Goal: Task Accomplishment & Management: Complete application form

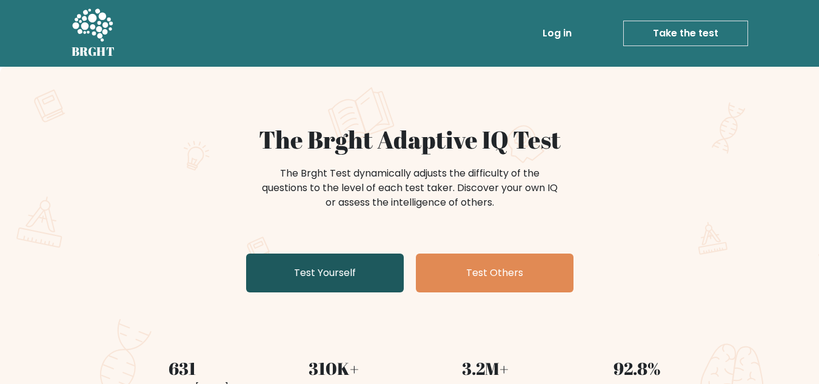
click at [379, 291] on link "Test Yourself" at bounding box center [325, 273] width 158 height 39
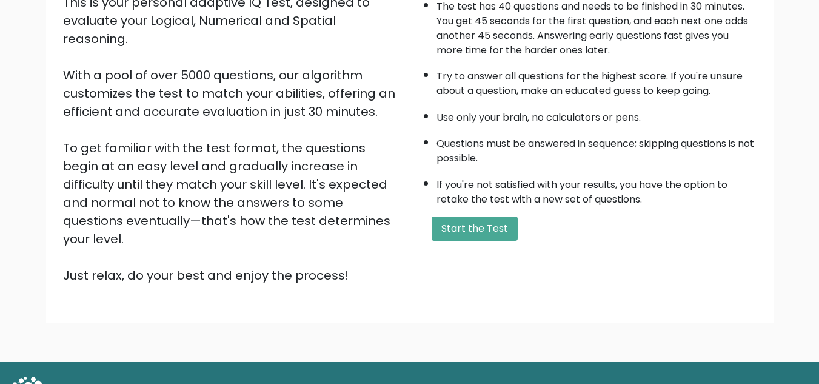
scroll to position [172, 0]
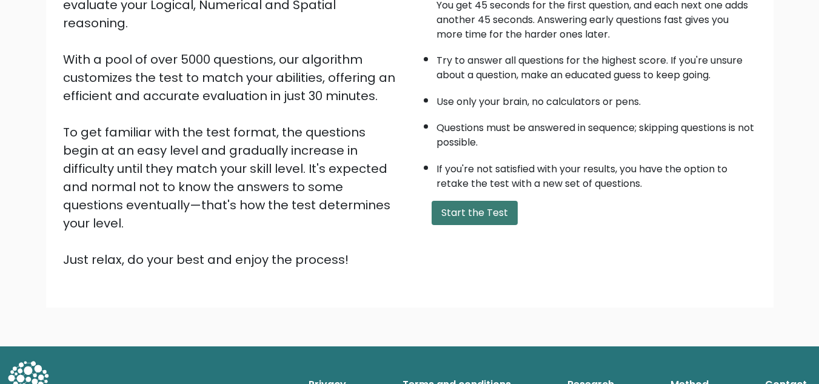
click at [487, 206] on button "Start the Test" at bounding box center [475, 213] width 86 height 24
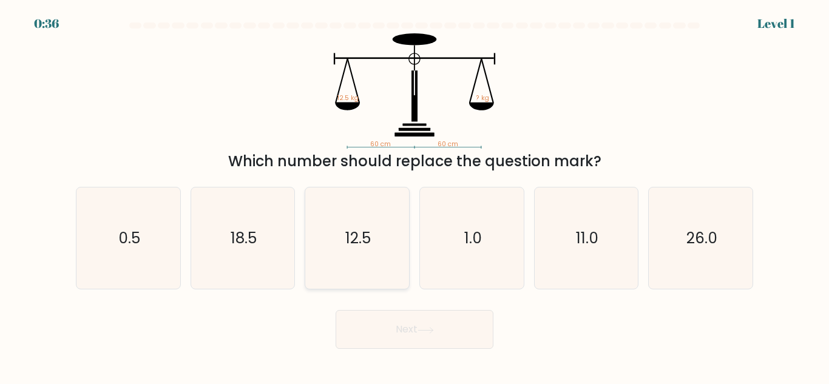
click at [348, 214] on icon "12.5" at bounding box center [356, 237] width 101 height 101
click at [414, 195] on input "c. 12.5" at bounding box center [414, 193] width 1 height 3
radio input "true"
click at [430, 319] on button "Next" at bounding box center [414, 329] width 158 height 39
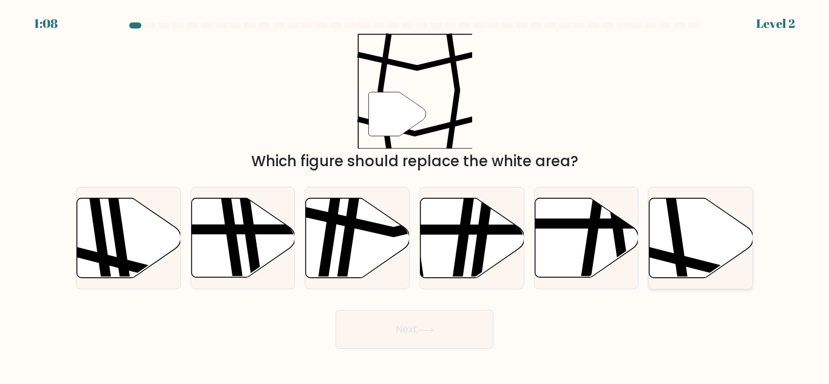
click at [697, 228] on icon at bounding box center [701, 237] width 104 height 79
click at [415, 195] on input "f." at bounding box center [414, 193] width 1 height 3
radio input "true"
click at [482, 327] on button "Next" at bounding box center [414, 329] width 158 height 39
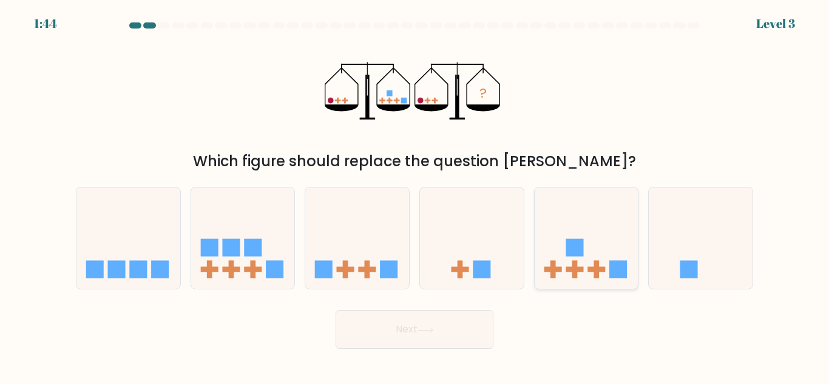
click at [578, 258] on icon at bounding box center [586, 238] width 104 height 86
click at [415, 195] on input "e." at bounding box center [414, 193] width 1 height 3
radio input "true"
click at [456, 332] on button "Next" at bounding box center [414, 329] width 158 height 39
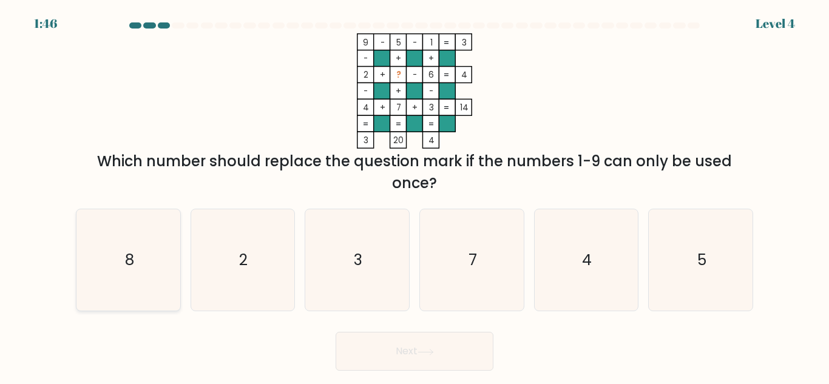
click at [140, 247] on icon "8" at bounding box center [128, 259] width 101 height 101
click at [414, 195] on input "a. 8" at bounding box center [414, 193] width 1 height 3
radio input "true"
drag, startPoint x: 420, startPoint y: 352, endPoint x: 423, endPoint y: 321, distance: 30.5
click at [419, 352] on button "Next" at bounding box center [414, 351] width 158 height 39
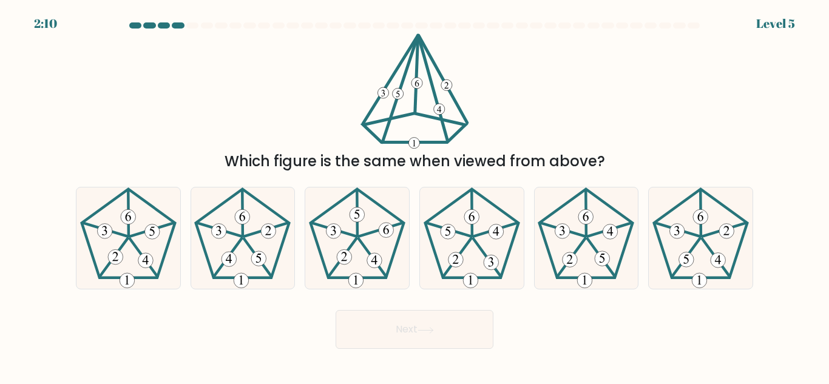
click at [774, 262] on form at bounding box center [414, 185] width 829 height 326
click at [713, 256] on 517 at bounding box center [717, 260] width 15 height 15
click at [415, 195] on input "f." at bounding box center [414, 193] width 1 height 3
radio input "true"
drag, startPoint x: 434, startPoint y: 343, endPoint x: 426, endPoint y: 328, distance: 17.6
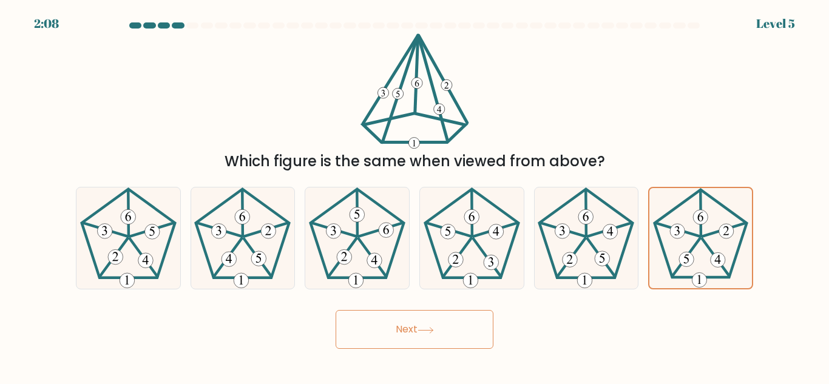
click at [427, 343] on button "Next" at bounding box center [414, 329] width 158 height 39
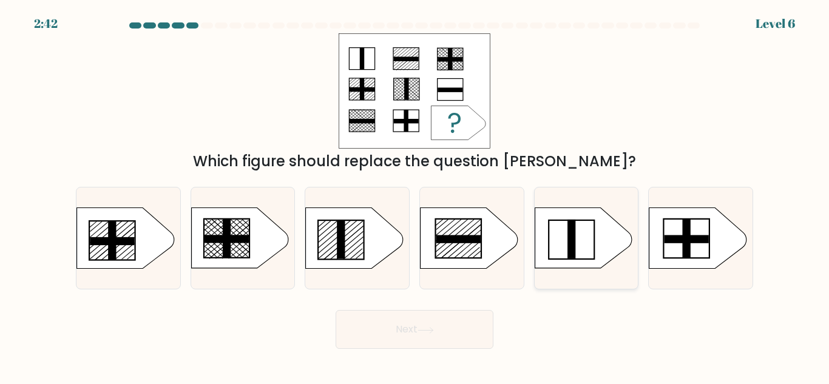
click at [596, 208] on icon at bounding box center [582, 238] width 97 height 61
click at [415, 195] on input "e." at bounding box center [414, 193] width 1 height 3
radio input "true"
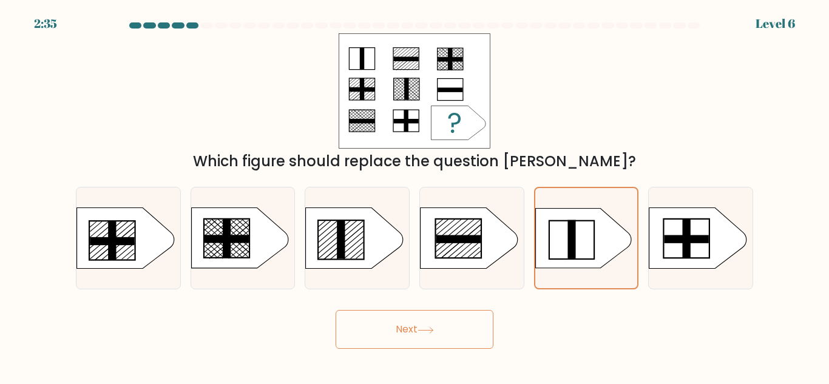
click at [434, 338] on button "Next" at bounding box center [414, 329] width 158 height 39
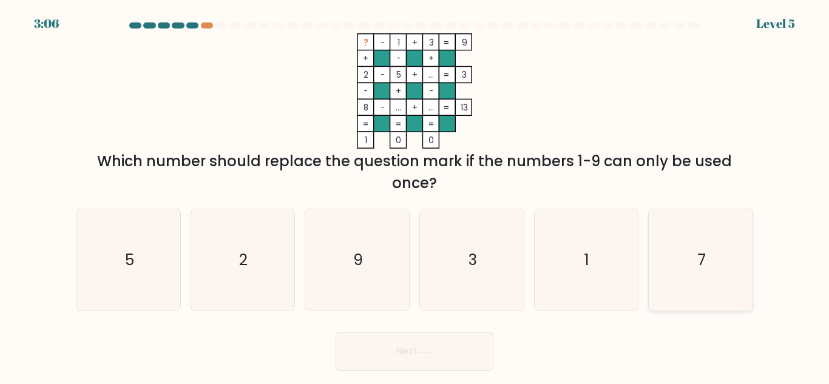
click at [685, 258] on icon "7" at bounding box center [700, 259] width 101 height 101
click at [415, 195] on input "f. 7" at bounding box center [414, 193] width 1 height 3
radio input "true"
click at [389, 368] on button "Next" at bounding box center [414, 351] width 158 height 39
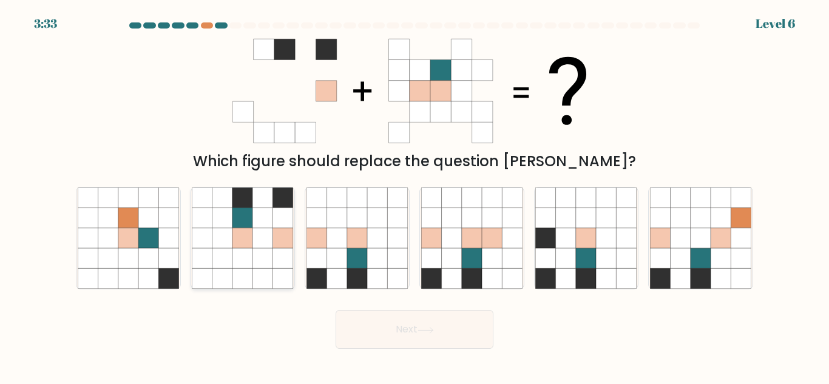
drag, startPoint x: 512, startPoint y: 86, endPoint x: 263, endPoint y: 215, distance: 280.0
click at [263, 215] on icon at bounding box center [263, 218] width 20 height 20
click at [414, 195] on input "b." at bounding box center [414, 193] width 1 height 3
radio input "true"
click at [395, 344] on button "Next" at bounding box center [414, 329] width 158 height 39
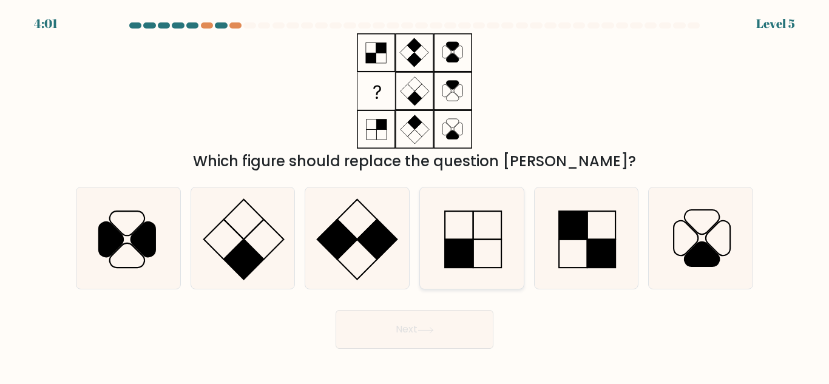
click at [469, 220] on icon at bounding box center [471, 237] width 101 height 101
click at [415, 195] on input "d." at bounding box center [414, 193] width 1 height 3
radio input "true"
click at [411, 347] on button "Next" at bounding box center [414, 329] width 158 height 39
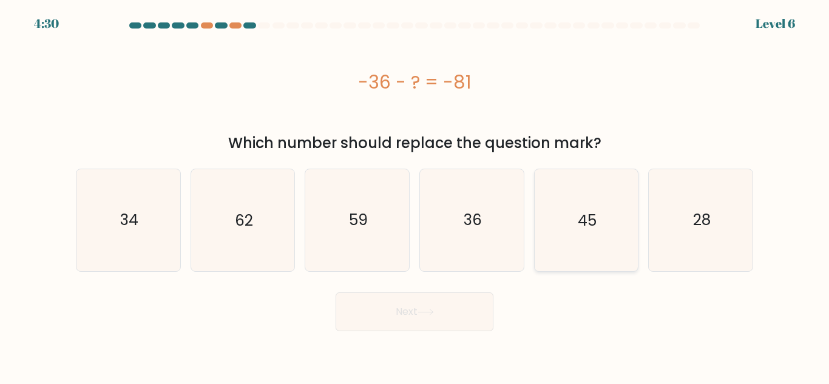
click at [581, 227] on text "45" at bounding box center [586, 219] width 19 height 21
click at [415, 195] on input "e. 45" at bounding box center [414, 193] width 1 height 3
radio input "true"
click at [448, 321] on button "Next" at bounding box center [414, 311] width 158 height 39
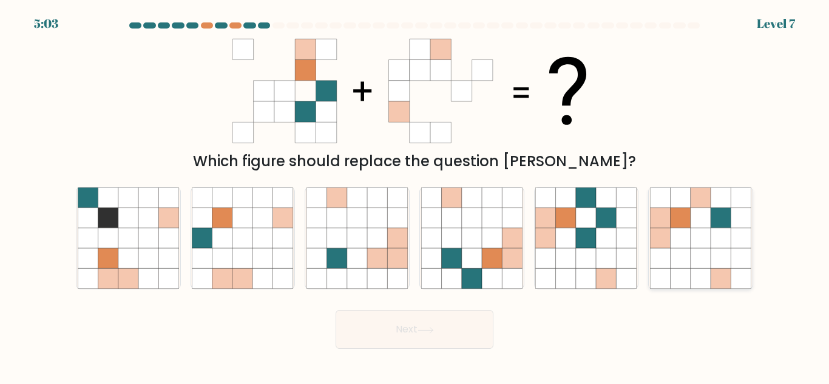
click at [681, 209] on icon at bounding box center [680, 218] width 20 height 20
click at [415, 195] on input "f." at bounding box center [414, 193] width 1 height 3
radio input "true"
click at [457, 341] on button "Next" at bounding box center [414, 329] width 158 height 39
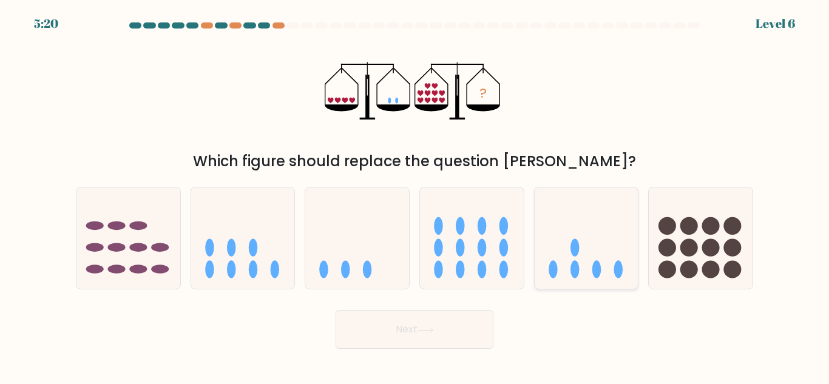
click at [611, 246] on icon at bounding box center [586, 238] width 104 height 86
click at [415, 195] on input "e." at bounding box center [414, 193] width 1 height 3
radio input "true"
click at [380, 326] on button "Next" at bounding box center [414, 329] width 158 height 39
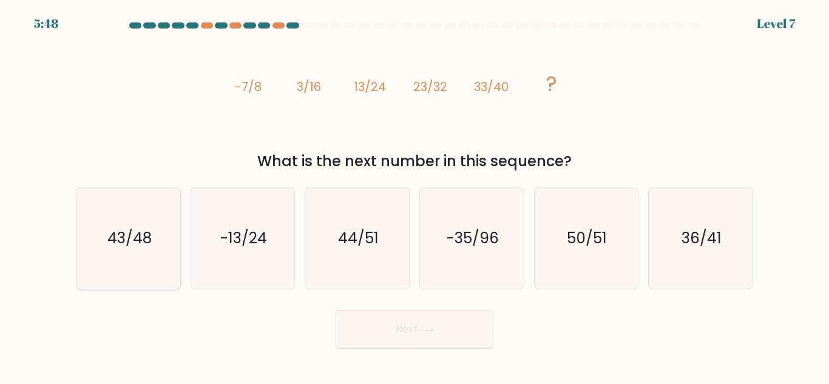
click at [107, 252] on icon "43/48" at bounding box center [128, 237] width 101 height 101
click at [414, 195] on input "a. 43/48" at bounding box center [414, 193] width 1 height 3
radio input "true"
click at [420, 328] on button "Next" at bounding box center [414, 329] width 158 height 39
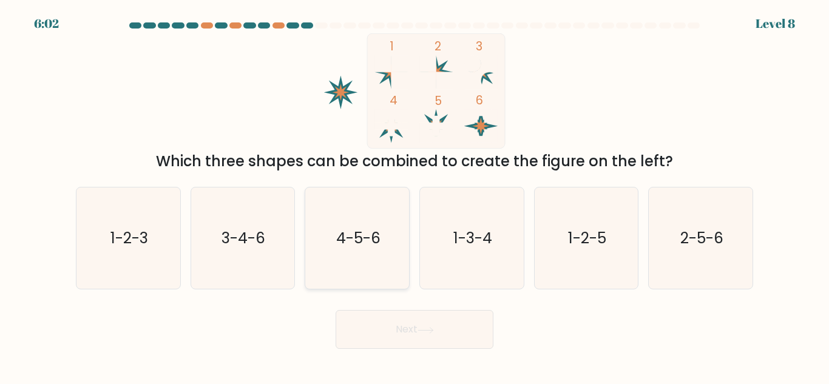
click at [399, 268] on icon "4-5-6" at bounding box center [356, 237] width 101 height 101
click at [414, 195] on input "c. 4-5-6" at bounding box center [414, 193] width 1 height 3
radio input "true"
click at [368, 351] on body "6:01 Level 8" at bounding box center [414, 192] width 829 height 384
click at [370, 324] on button "Next" at bounding box center [414, 329] width 158 height 39
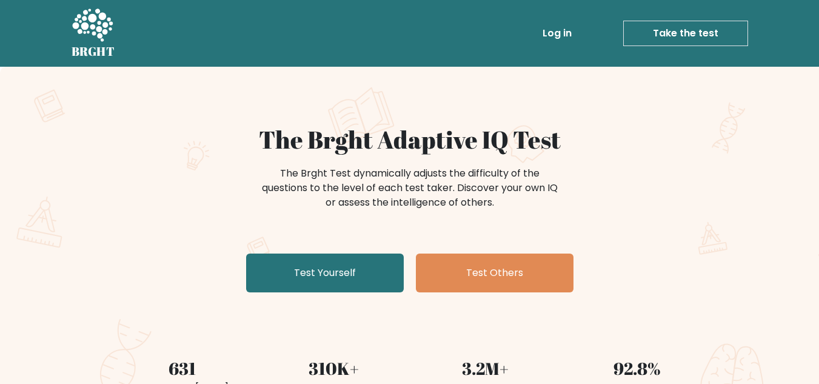
click at [520, 248] on div "The Brght Adaptive IQ Test The Brght Test dynamically adjusts the difficulty of…" at bounding box center [410, 211] width 607 height 172
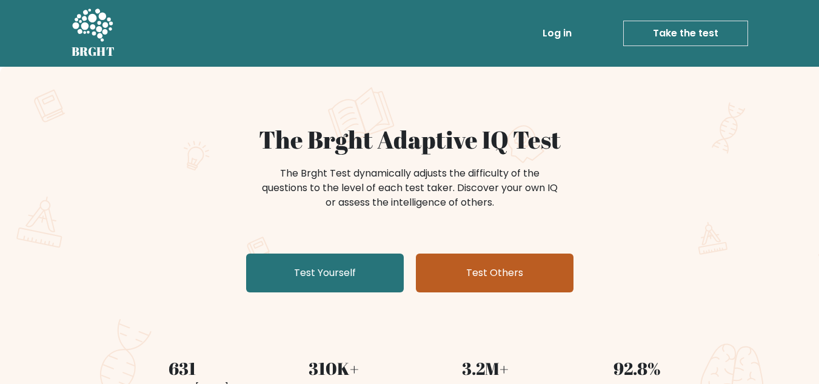
click at [514, 258] on link "Test Others" at bounding box center [495, 273] width 158 height 39
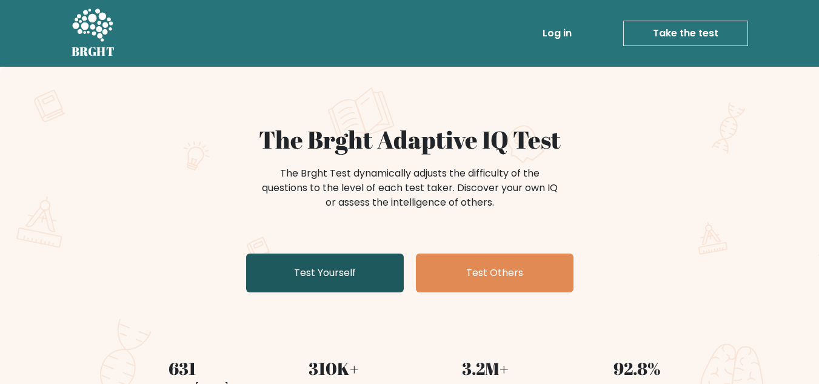
click at [357, 261] on link "Test Yourself" at bounding box center [325, 273] width 158 height 39
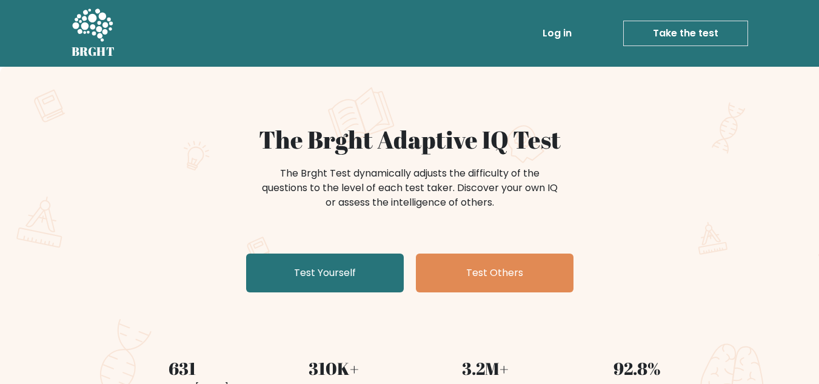
click at [280, 297] on div "The Brght Adaptive IQ Test The Brght Test dynamically adjusts the difficulty of…" at bounding box center [410, 211] width 607 height 172
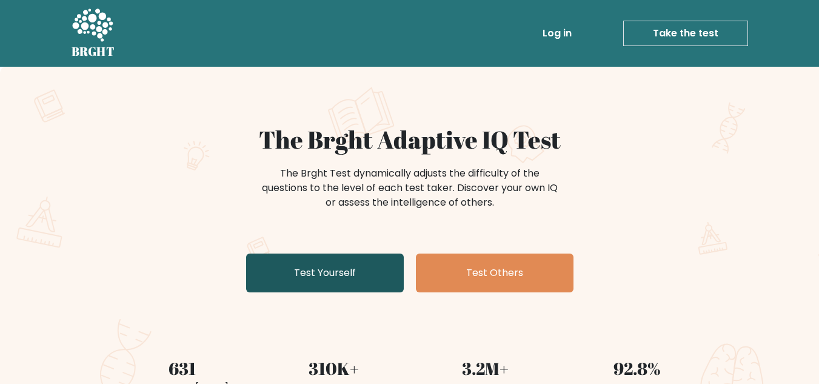
click at [311, 276] on link "Test Yourself" at bounding box center [325, 273] width 158 height 39
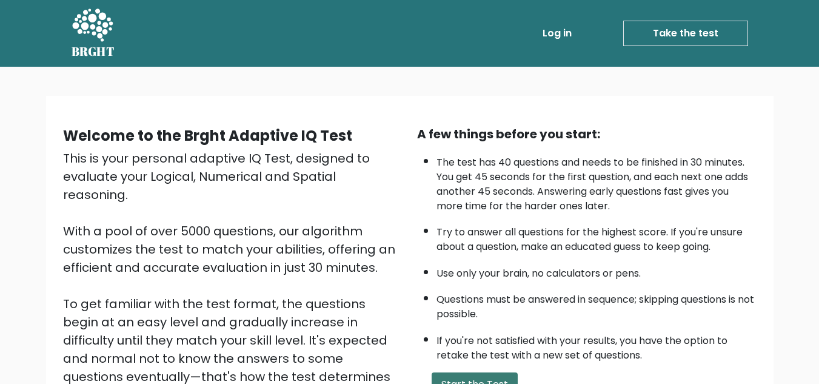
click at [483, 378] on button "Start the Test" at bounding box center [475, 384] width 86 height 24
